Goal: Task Accomplishment & Management: Use online tool/utility

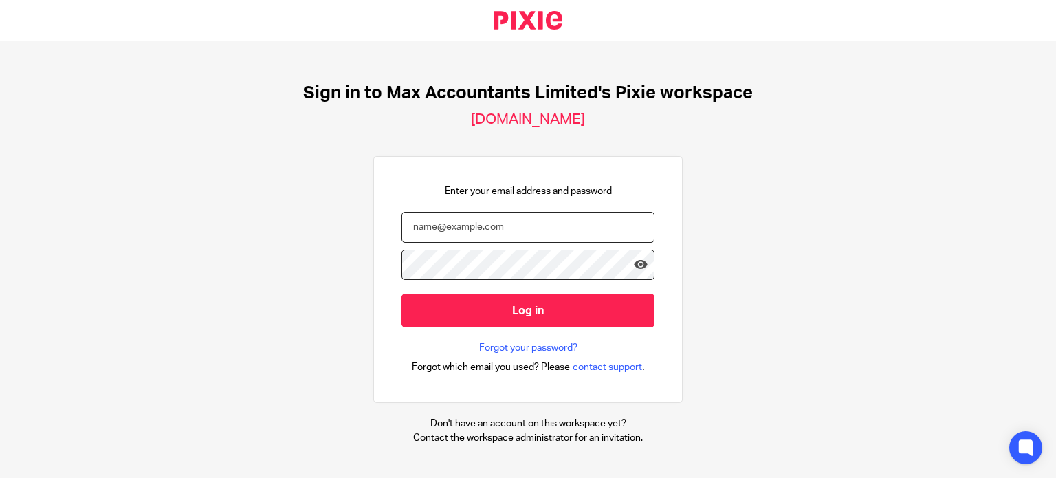
type input "lewis@maxaccountants.co.uk"
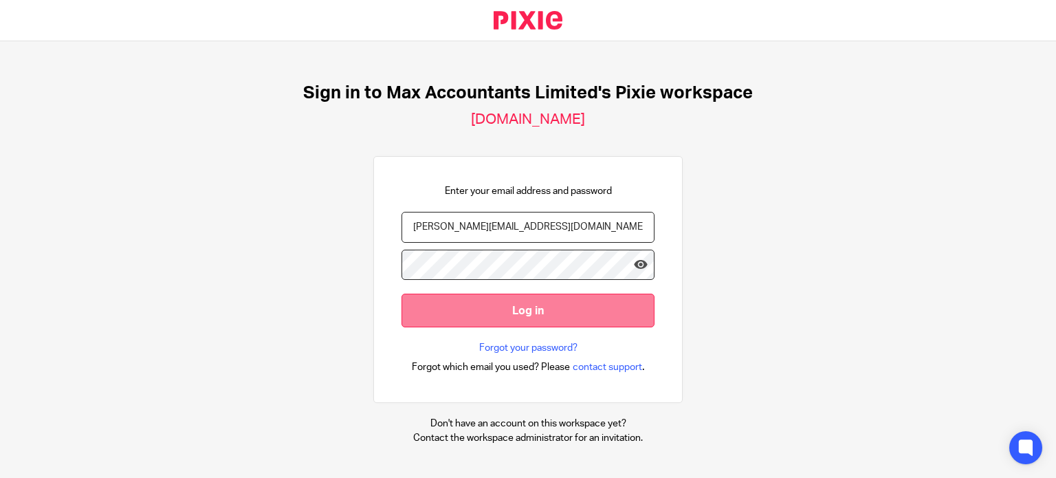
click at [597, 317] on input "Log in" at bounding box center [527, 310] width 253 height 34
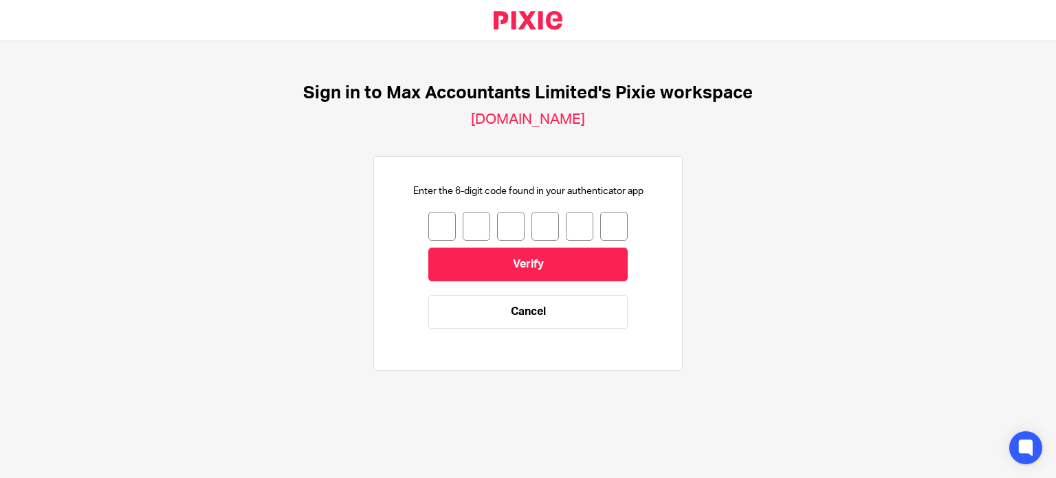
click at [428, 225] on input "number" at bounding box center [441, 226] width 27 height 29
type input "0"
type input "9"
type input "7"
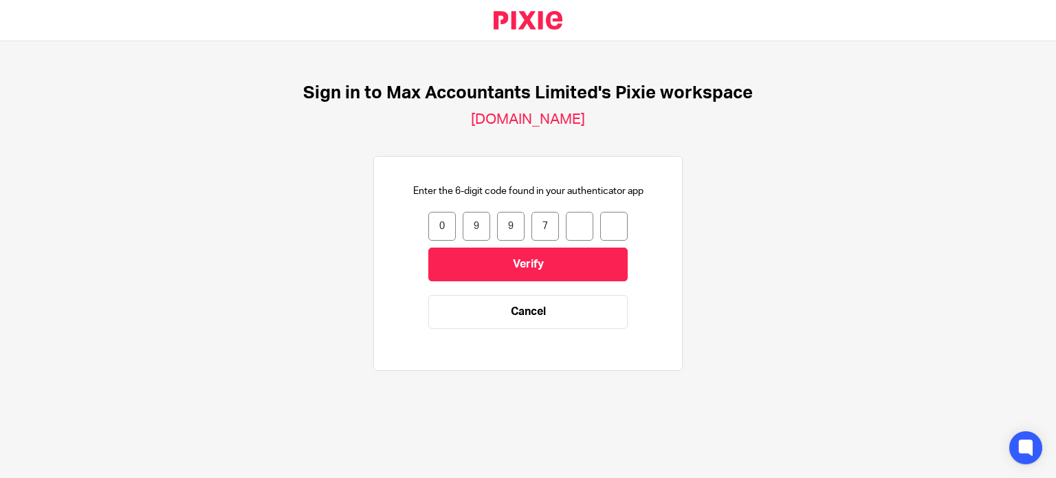
type input "5"
type input "8"
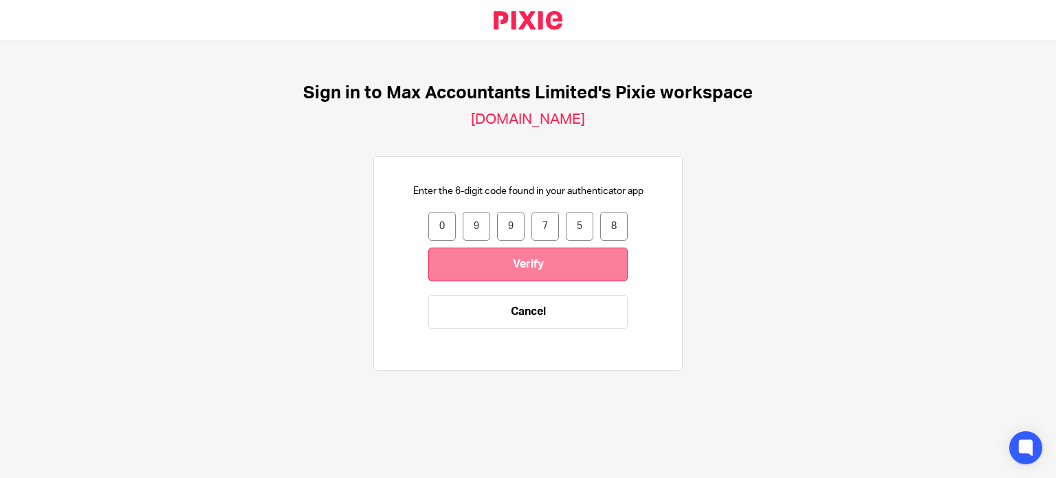
click at [575, 261] on input "Verify" at bounding box center [527, 264] width 199 height 34
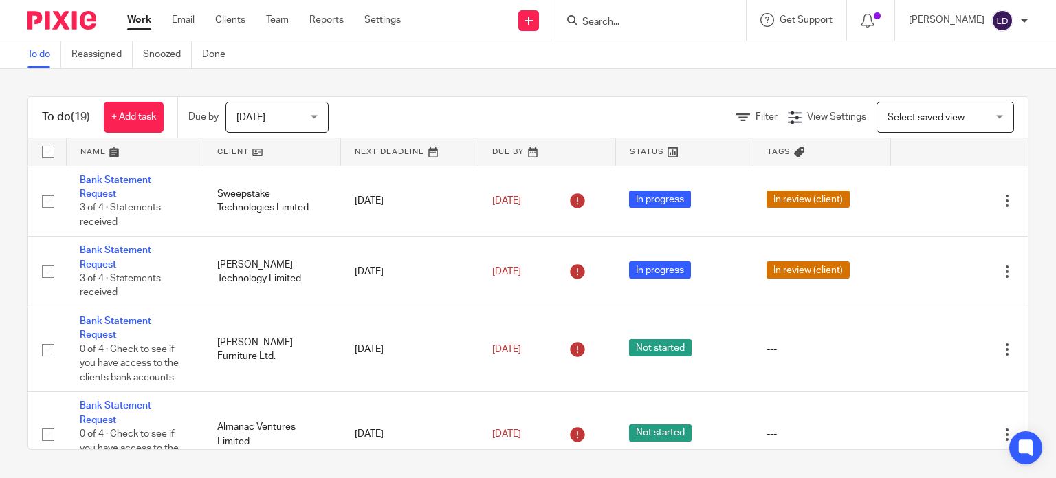
click at [265, 156] on link at bounding box center [271, 151] width 137 height 27
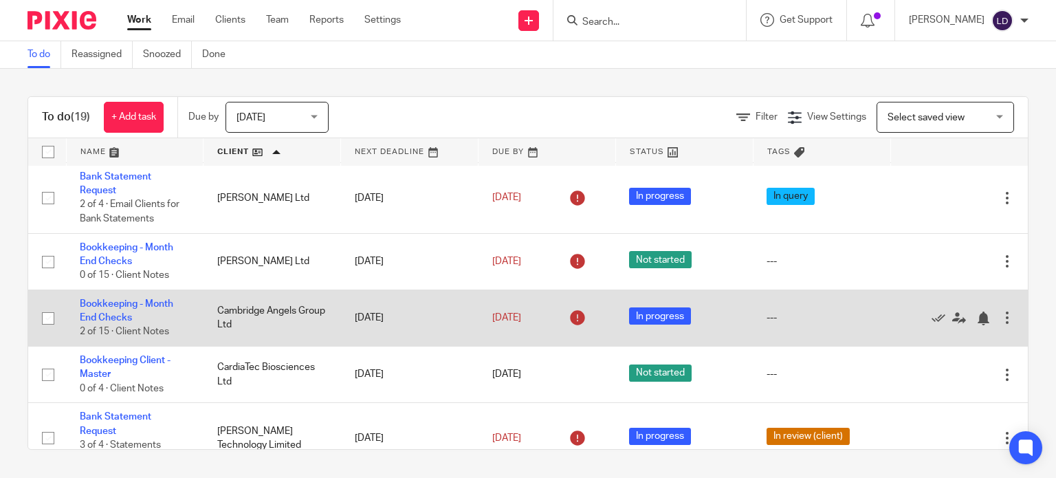
scroll to position [114, 0]
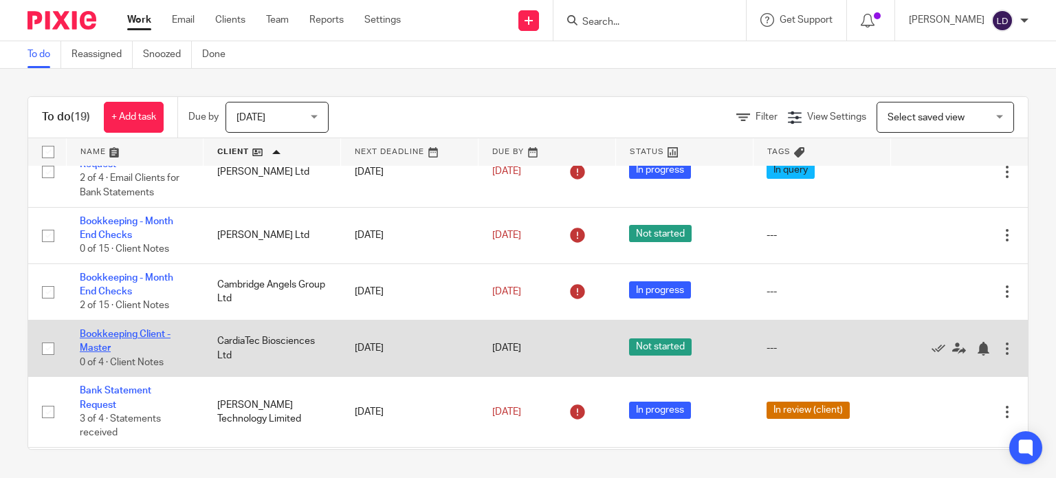
click at [143, 333] on link "Bookkeeping Client - Master" at bounding box center [125, 340] width 91 height 23
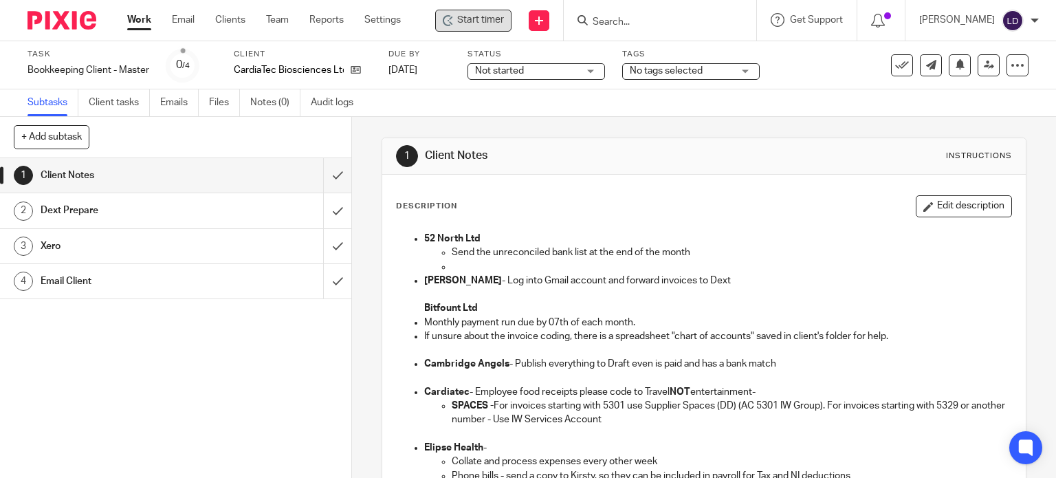
click at [498, 19] on span "Start timer" at bounding box center [480, 20] width 47 height 14
